Goal: Browse casually

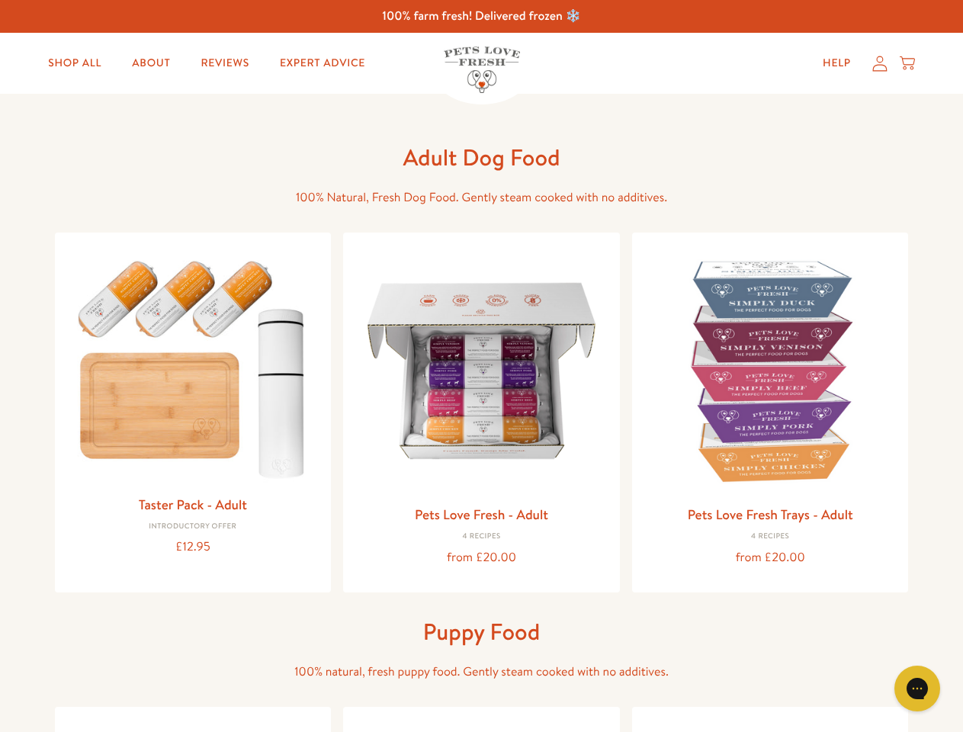
click at [917, 689] on icon "Gorgias live chat" at bounding box center [917, 688] width 14 height 14
